Goal: Navigation & Orientation: Go to known website

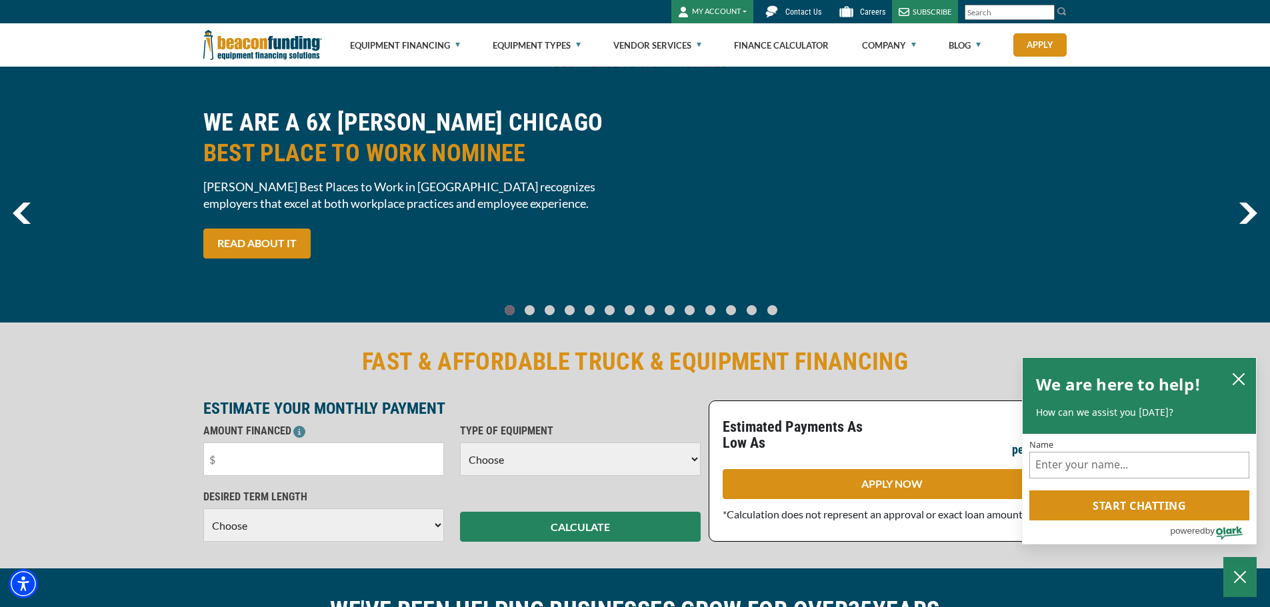
scroll to position [333, 0]
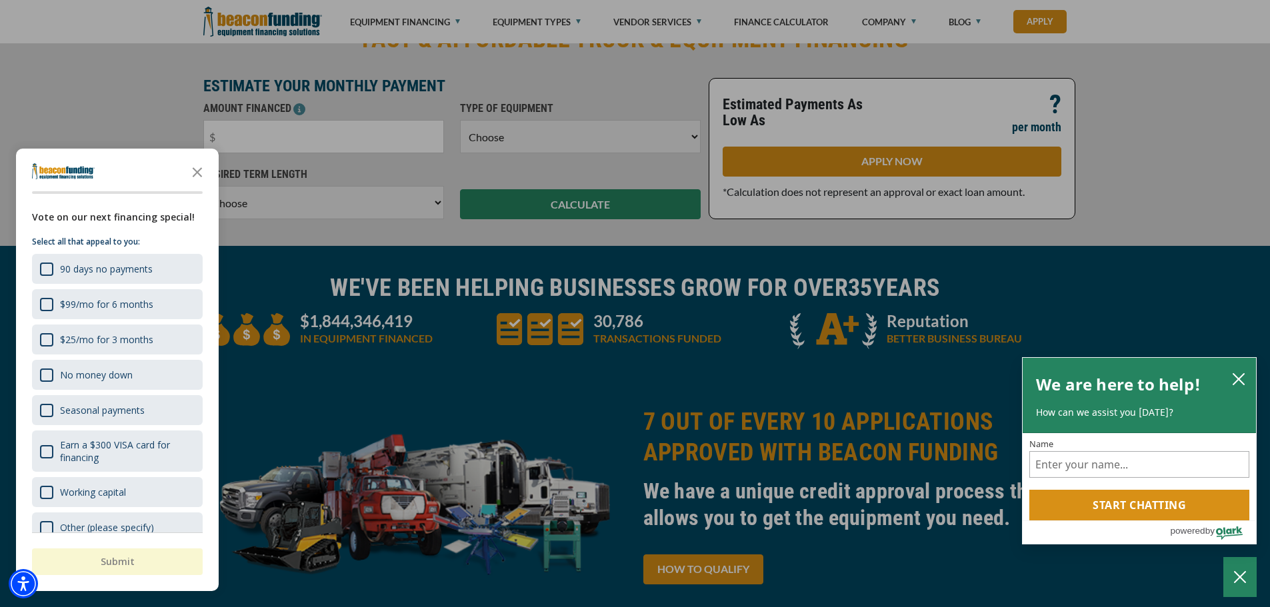
click at [61, 64] on div "button" at bounding box center [635, 303] width 1270 height 607
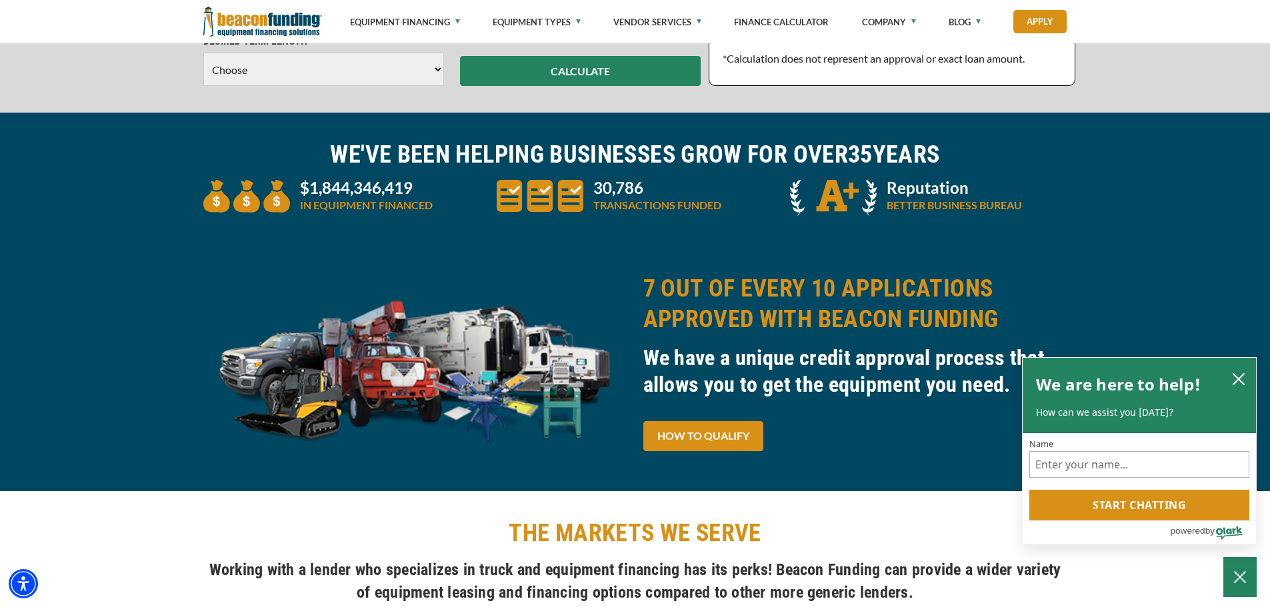
scroll to position [400, 0]
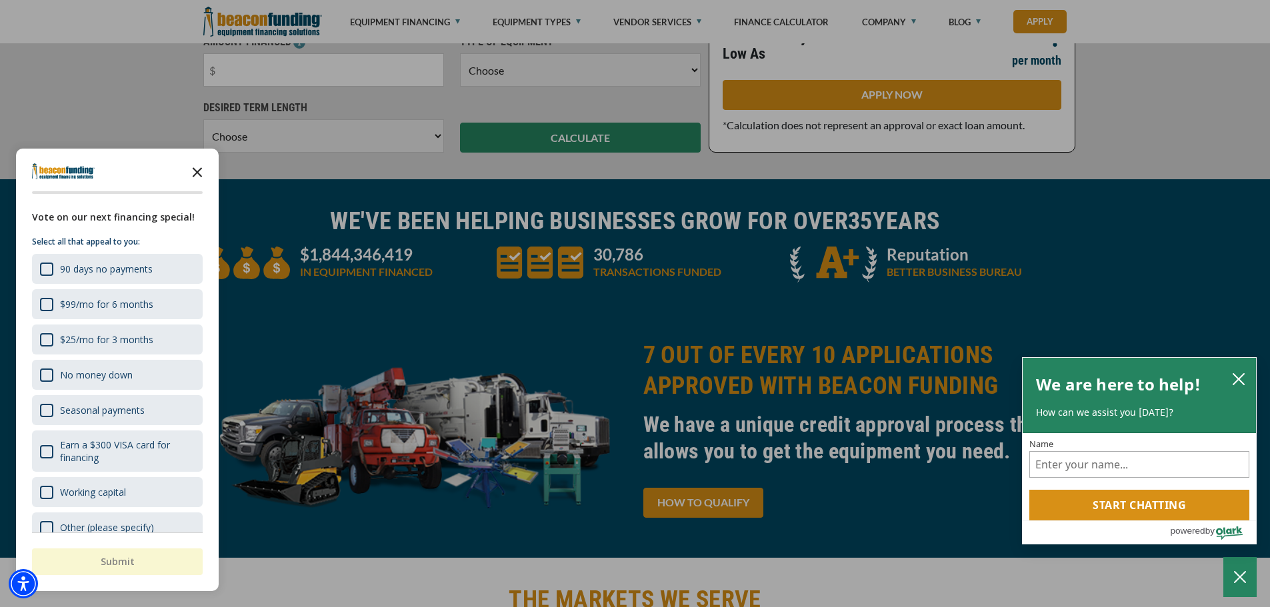
click at [197, 163] on icon "Close the survey" at bounding box center [197, 171] width 27 height 27
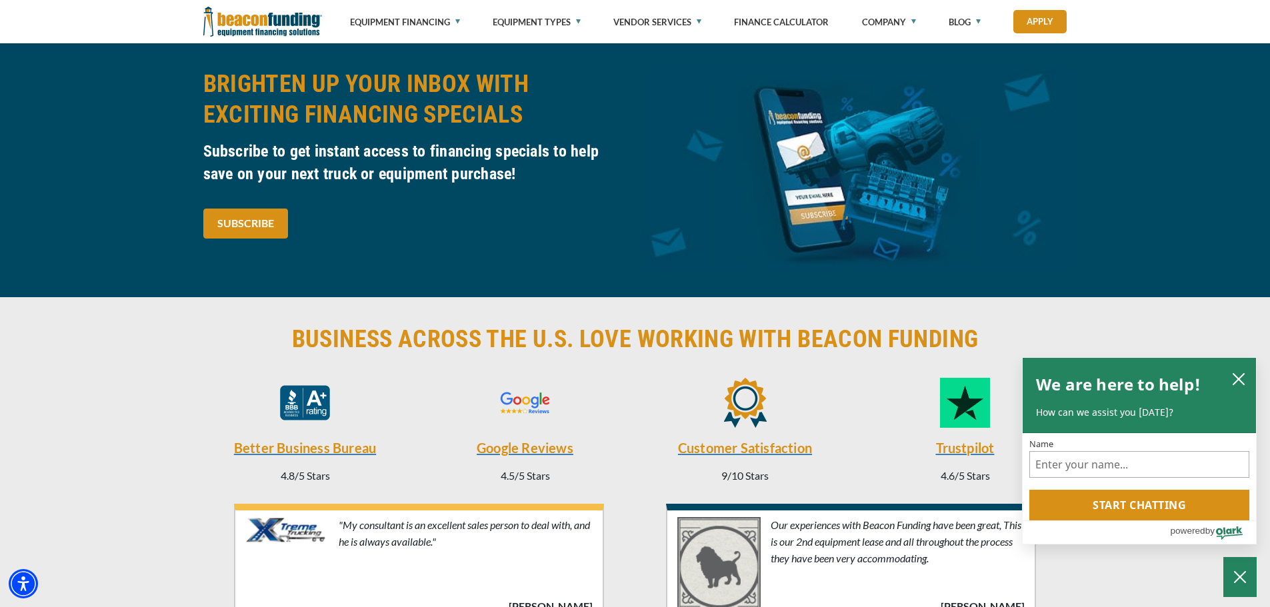
scroll to position [3266, 0]
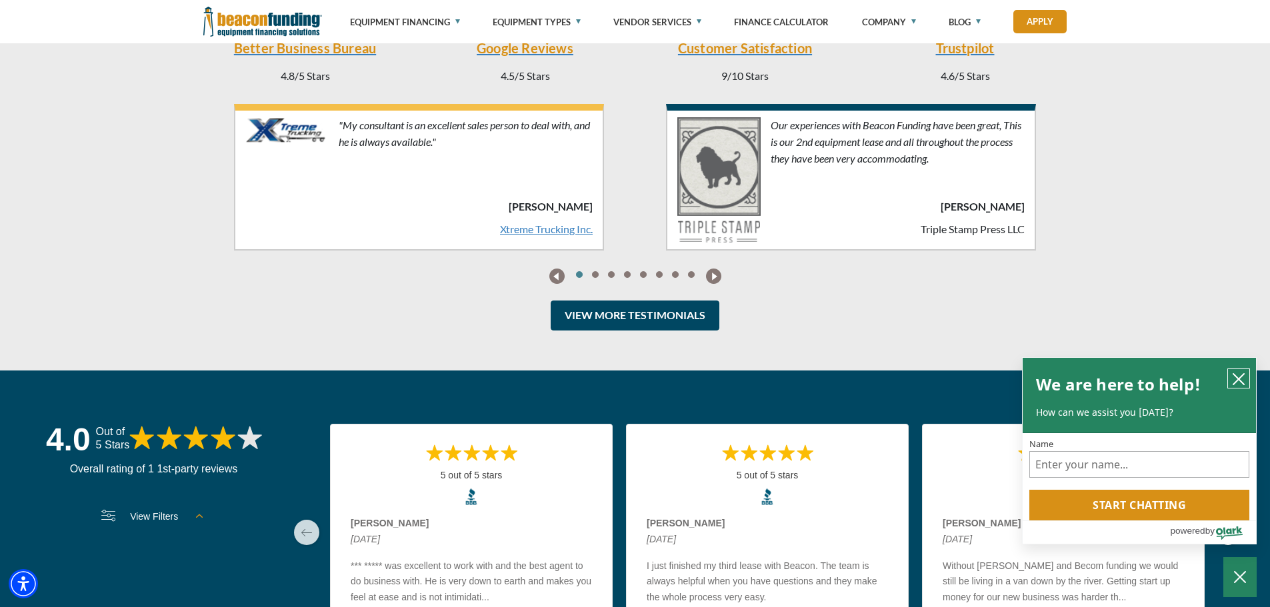
click at [1239, 373] on icon "close chatbox" at bounding box center [1238, 379] width 13 height 13
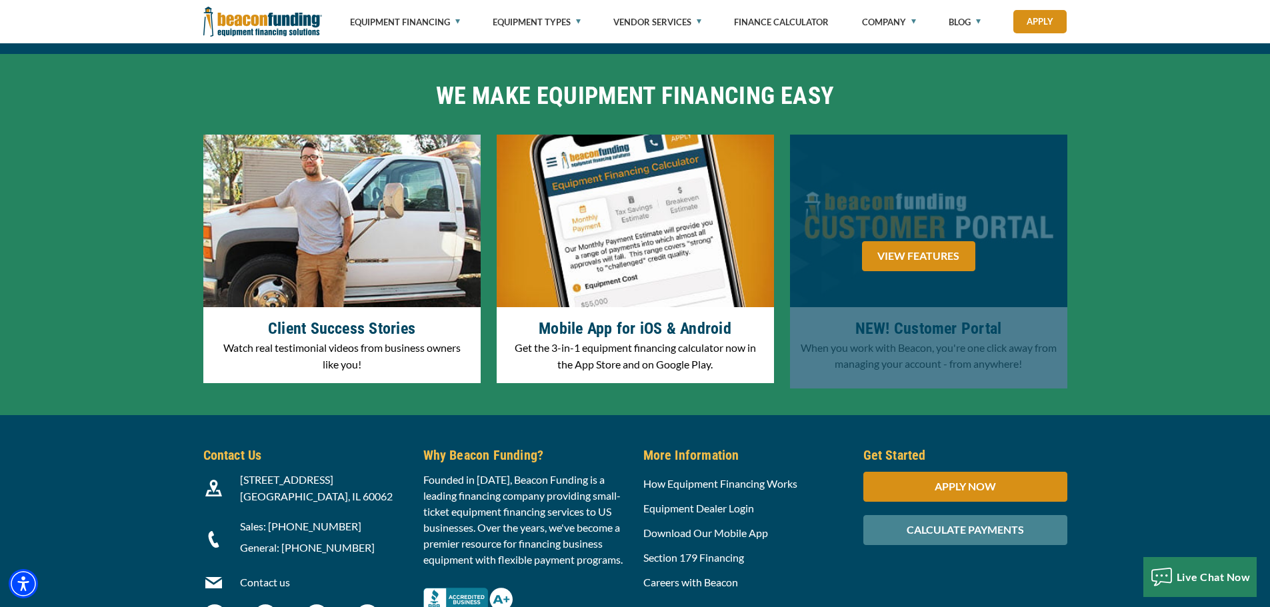
scroll to position [4157, 0]
